Goal: Information Seeking & Learning: Learn about a topic

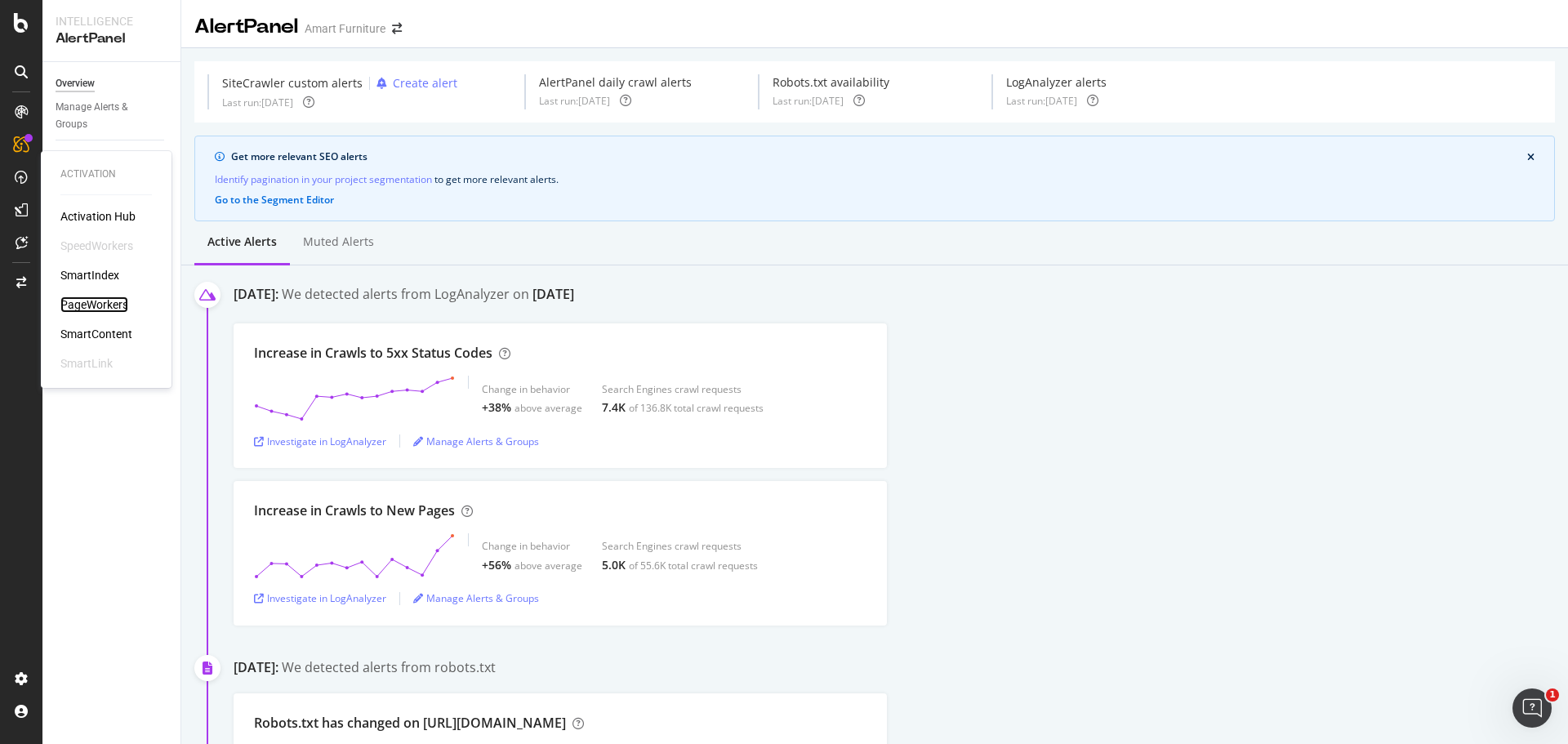
click at [74, 304] on div "PageWorkers" at bounding box center [94, 305] width 68 height 17
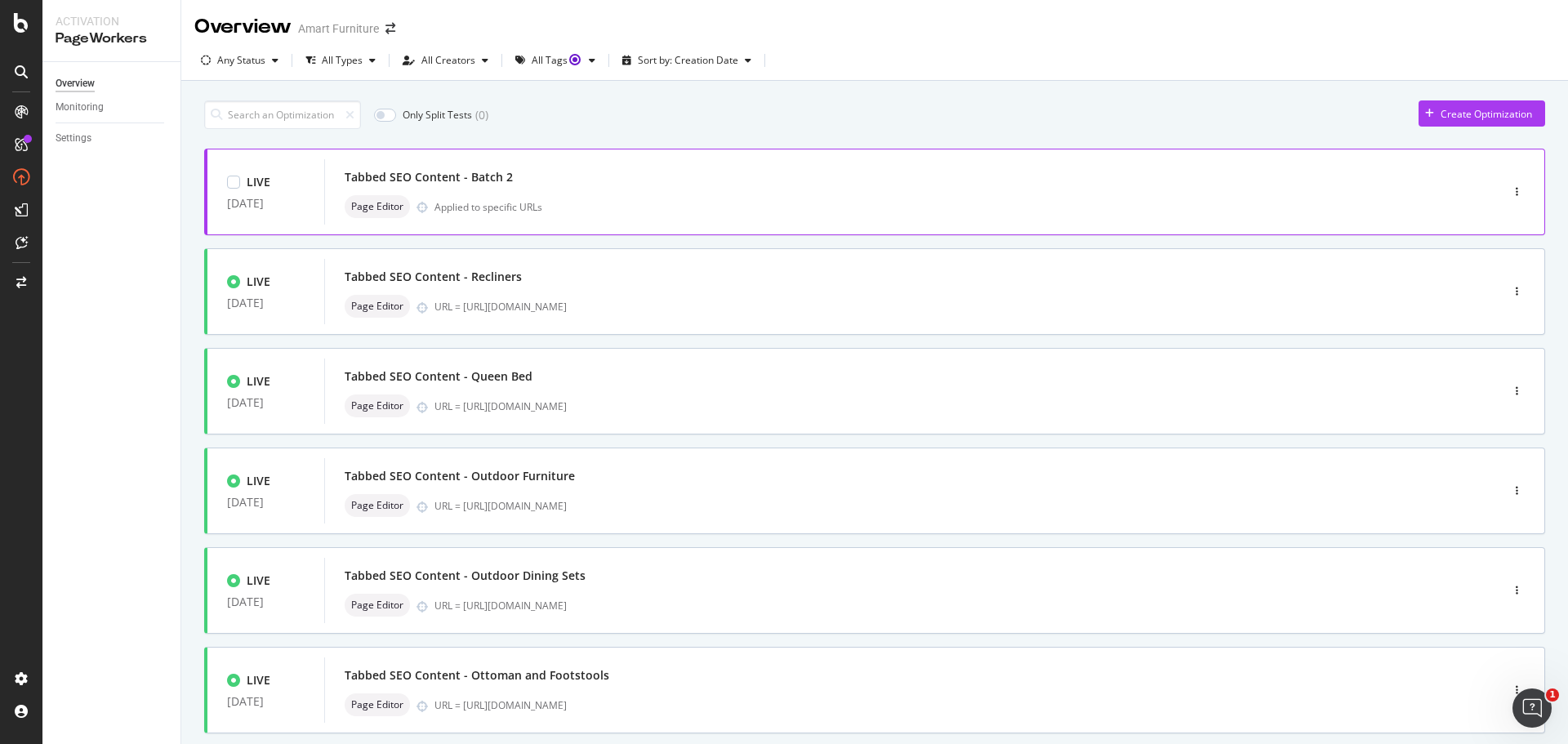
click at [372, 180] on div "Tabbed SEO Content - Batch 2" at bounding box center [429, 177] width 168 height 17
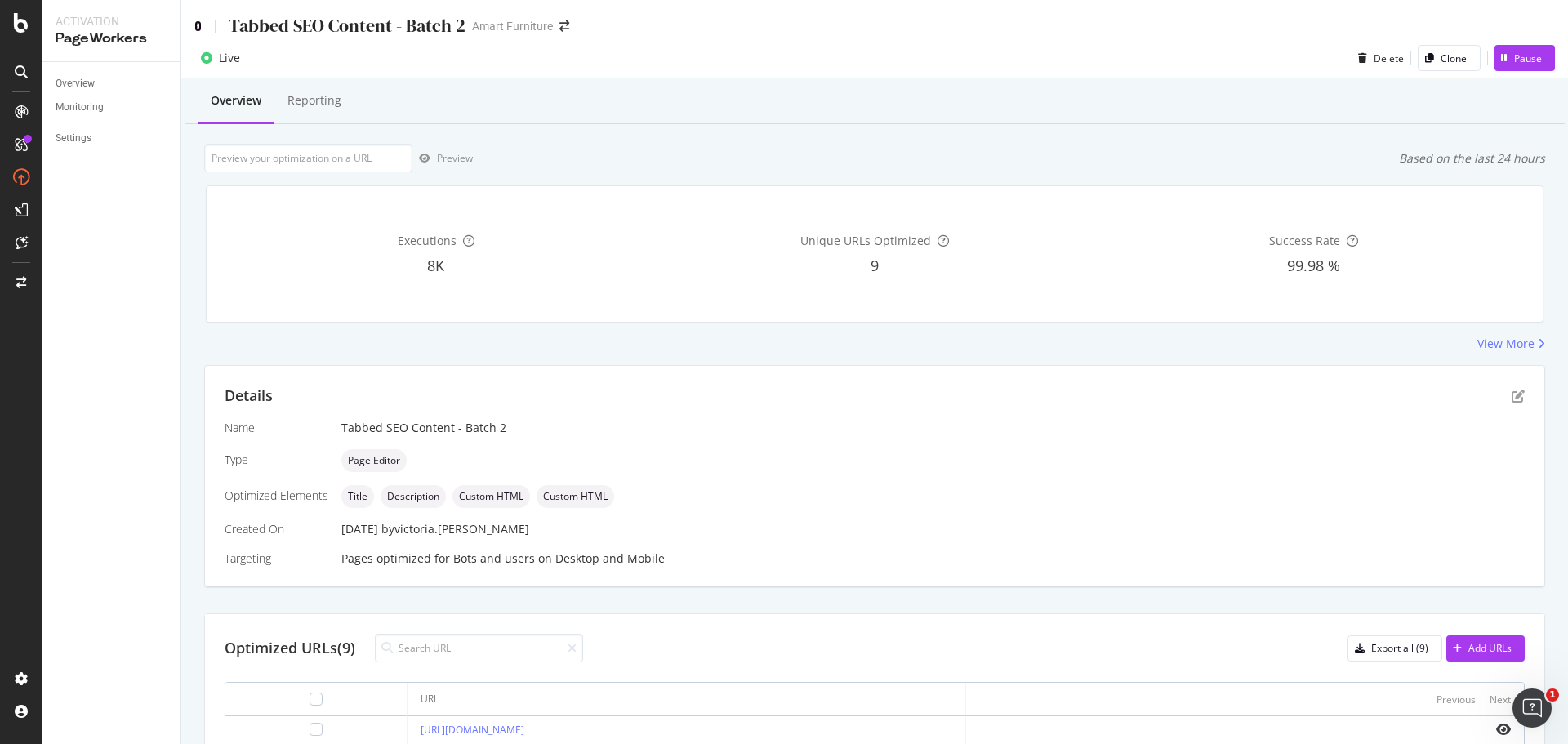
click at [199, 31] on icon at bounding box center [198, 25] width 7 height 11
